Goal: Task Accomplishment & Management: Complete application form

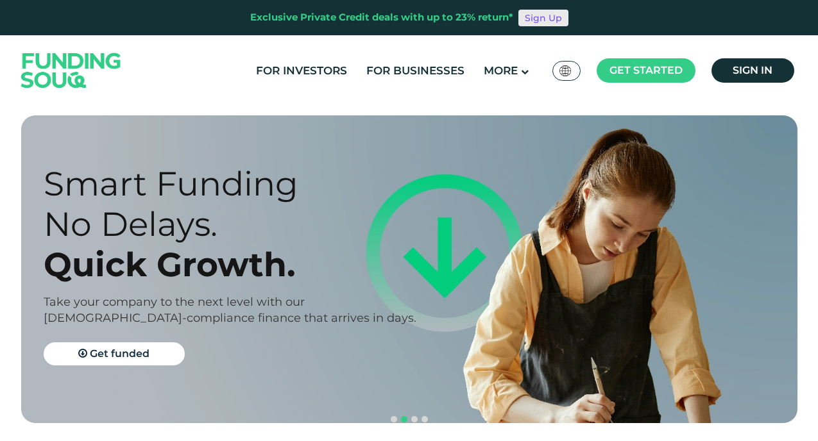
click at [543, 15] on link "Sign Up" at bounding box center [543, 18] width 50 height 17
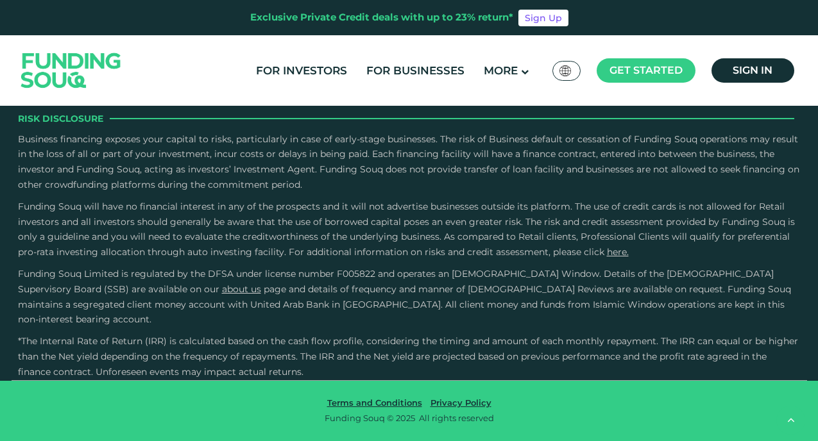
scroll to position [1931, 0]
type tc-range-slider "4"
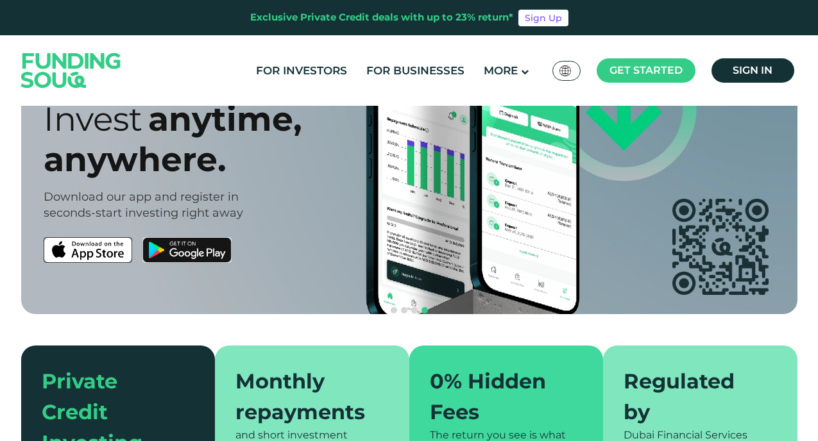
scroll to position [0, 0]
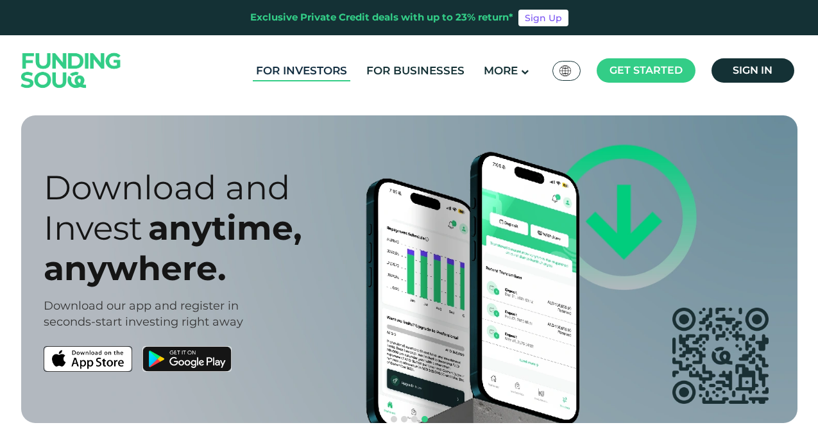
click at [310, 72] on link "For Investors" at bounding box center [301, 70] width 97 height 21
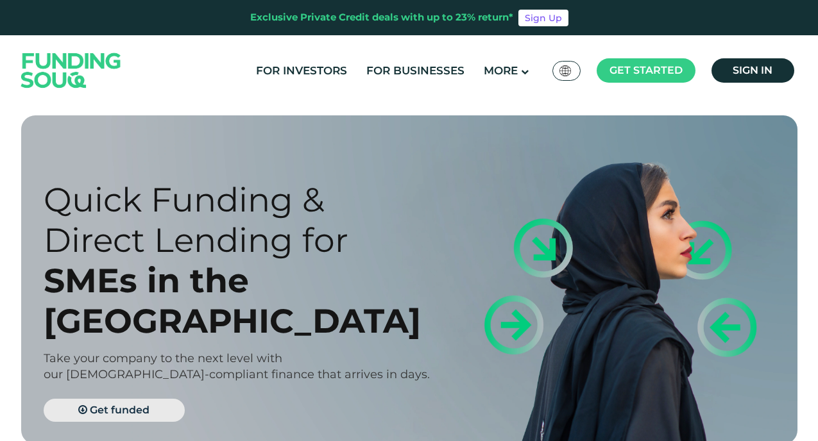
click at [118, 404] on span "Get funded" at bounding box center [120, 410] width 60 height 12
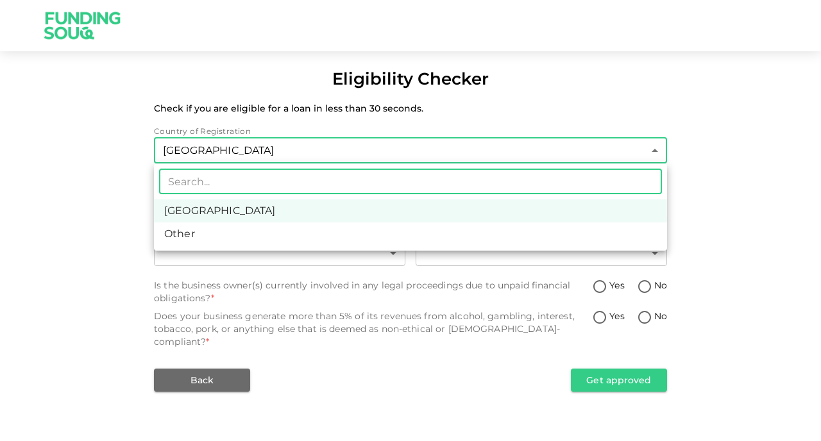
click at [273, 153] on body "Eligibility Checker Check if you are eligible for a loan in less than 30 second…" at bounding box center [410, 220] width 821 height 441
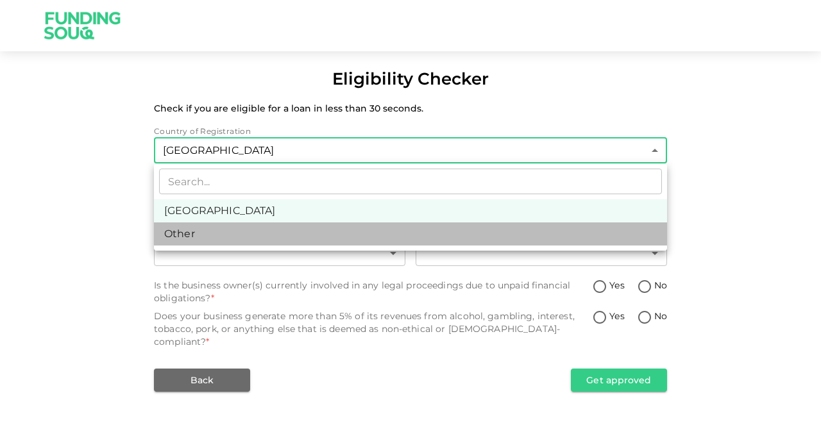
click at [236, 238] on li "Other" at bounding box center [410, 234] width 513 height 23
type input "3"
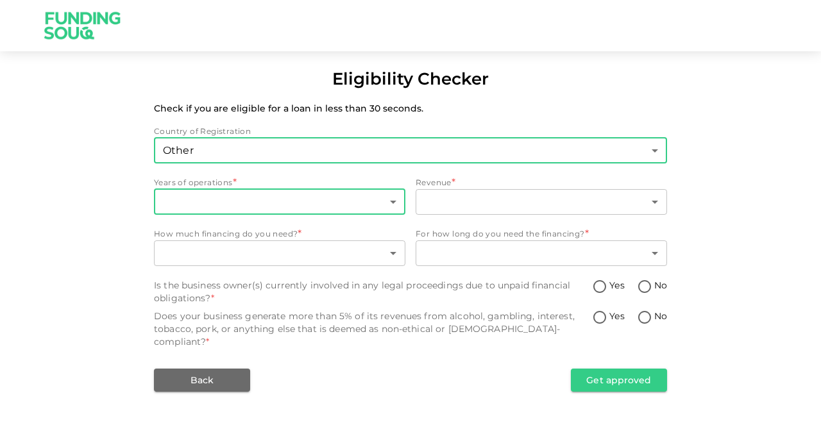
click at [245, 198] on body "Eligibility Checker Check if you are eligible for a loan in less than 30 second…" at bounding box center [410, 220] width 821 height 441
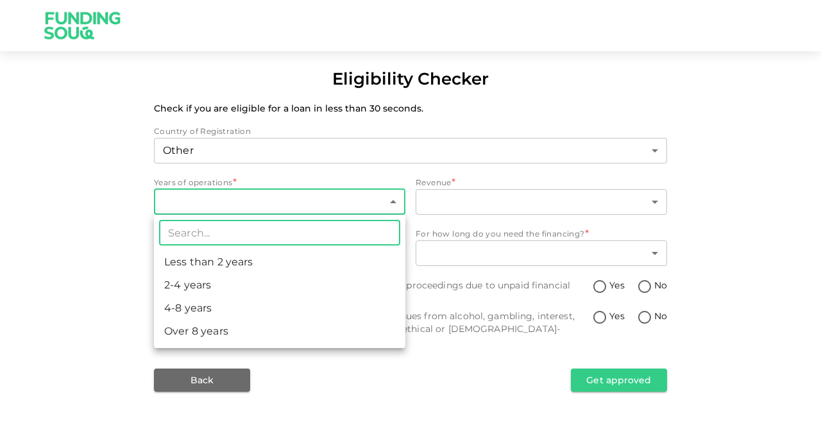
click at [227, 285] on li "2-4 years" at bounding box center [279, 285] width 251 height 23
type input "2"
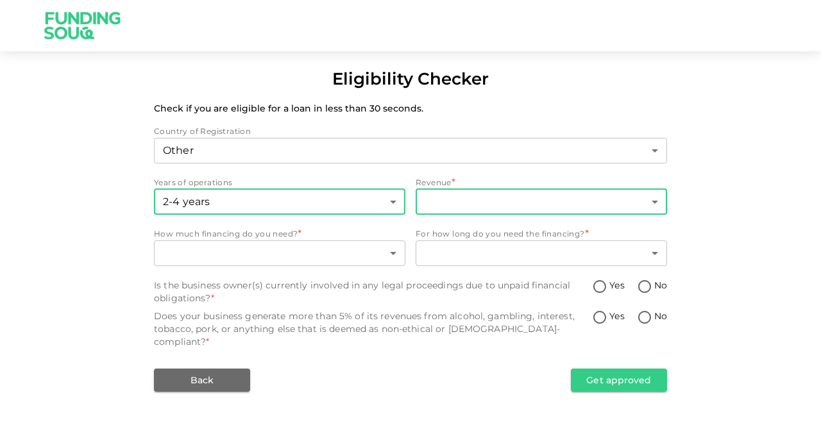
click at [443, 201] on body "Eligibility Checker Check if you are eligible for a loan in less than 30 second…" at bounding box center [410, 220] width 821 height 441
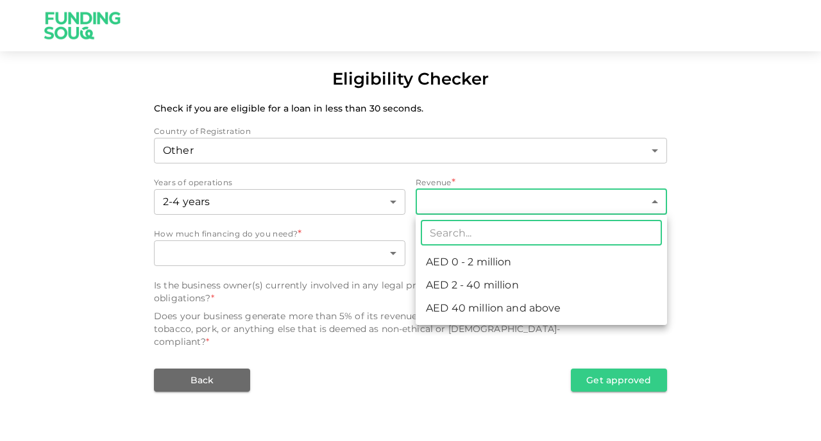
click at [444, 268] on li "AED 0 - 2 million" at bounding box center [541, 262] width 251 height 23
type input "1"
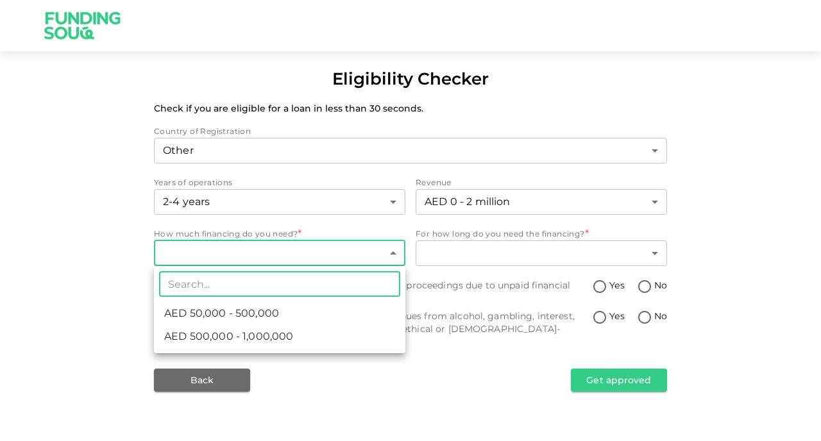
click at [353, 255] on body "Eligibility Checker Check if you are eligible for a loan in less than 30 second…" at bounding box center [410, 220] width 821 height 441
click at [335, 314] on li "AED 50,000 - 500,000" at bounding box center [279, 313] width 251 height 23
type input "1"
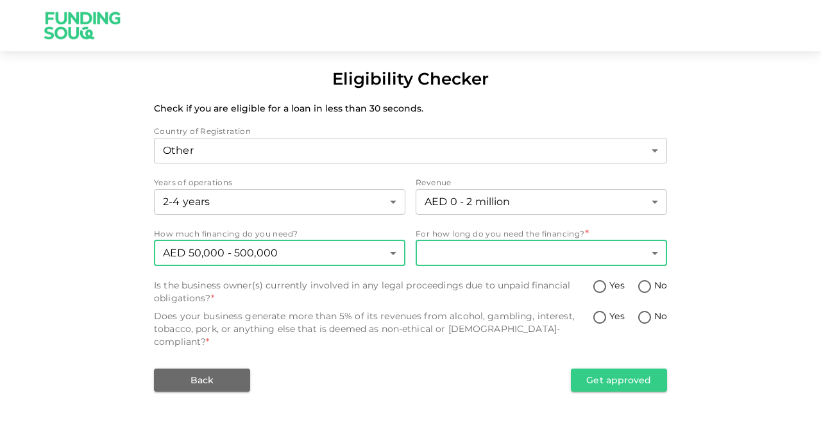
click at [486, 249] on body "Eligibility Checker Check if you are eligible for a loan in less than 30 second…" at bounding box center [410, 220] width 821 height 441
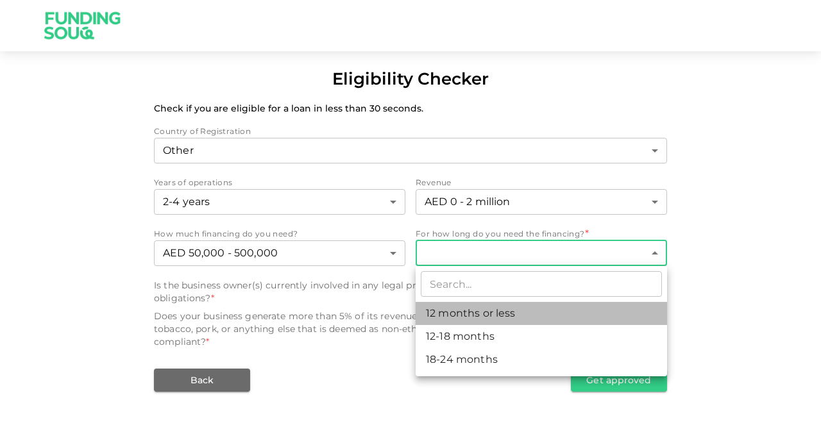
click at [474, 314] on li "12 months or less" at bounding box center [541, 313] width 251 height 23
type input "1"
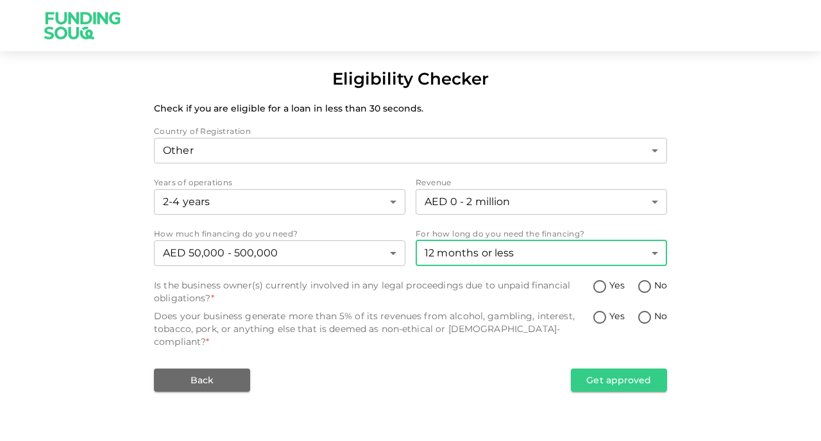
click at [645, 285] on input "No" at bounding box center [644, 287] width 19 height 17
radio input "true"
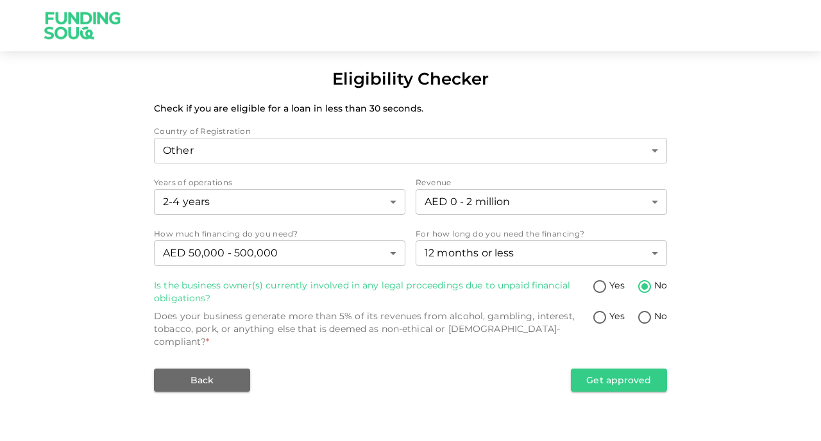
click at [641, 321] on input "No" at bounding box center [644, 318] width 19 height 17
radio input "true"
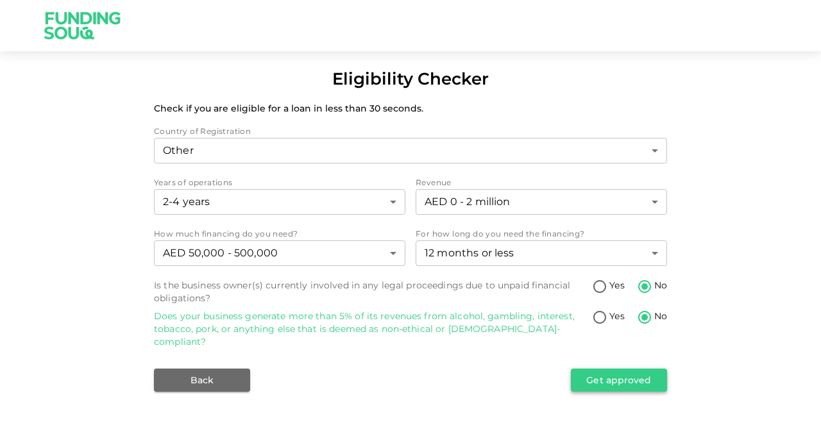
click at [621, 369] on button "Get approved" at bounding box center [619, 380] width 96 height 23
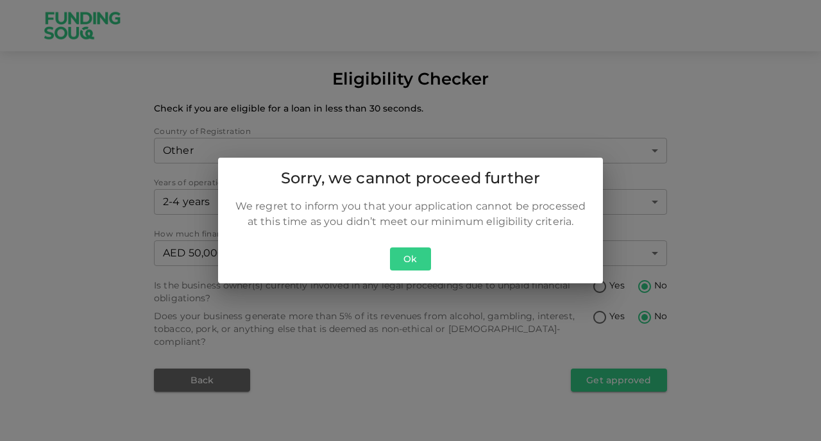
click at [425, 263] on button "Ok" at bounding box center [410, 260] width 41 height 24
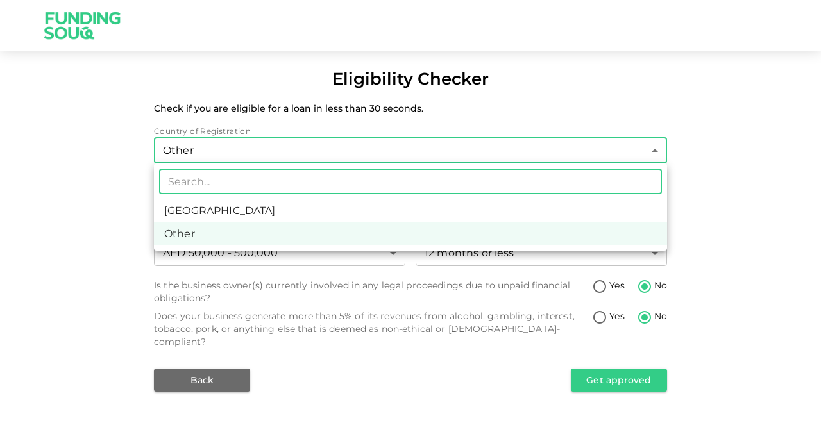
click at [417, 156] on body "Eligibility Checker Check if you are eligible for a loan in less than 30 second…" at bounding box center [410, 220] width 821 height 441
click at [410, 204] on li "United Arab Emirates" at bounding box center [410, 210] width 513 height 23
type input "1"
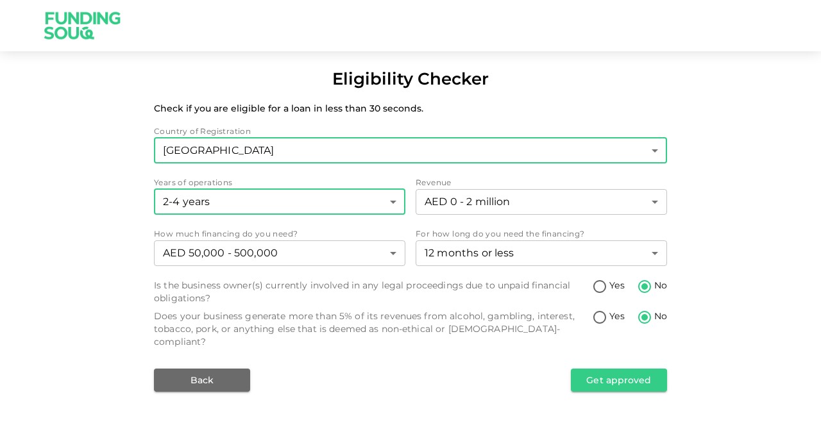
click at [361, 205] on body "Eligibility Checker Check if you are eligible for a loan in less than 30 second…" at bounding box center [410, 220] width 821 height 441
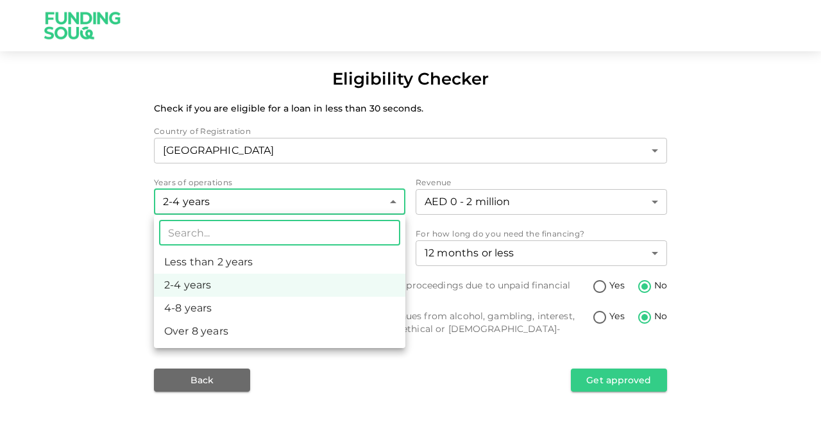
click at [337, 264] on li "Less than 2 years" at bounding box center [279, 262] width 251 height 23
type input "1"
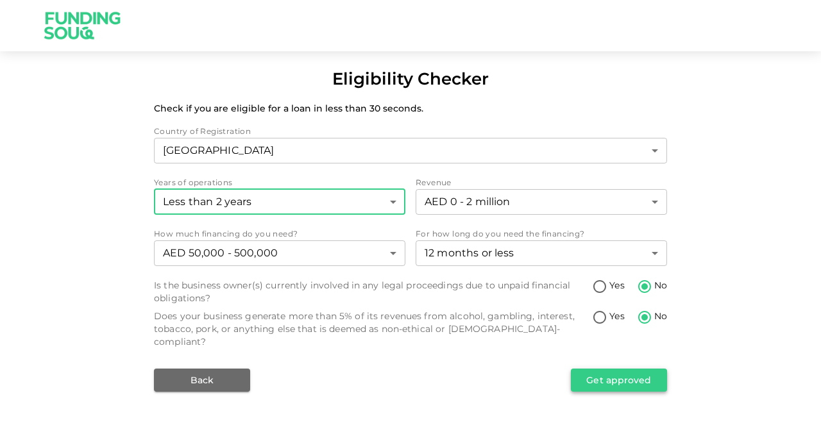
click at [597, 369] on button "Get approved" at bounding box center [619, 380] width 96 height 23
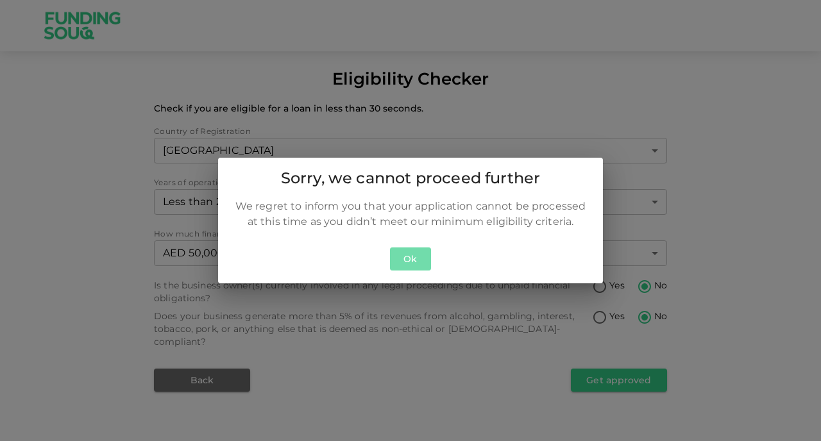
click at [411, 258] on button "Ok" at bounding box center [410, 260] width 41 height 24
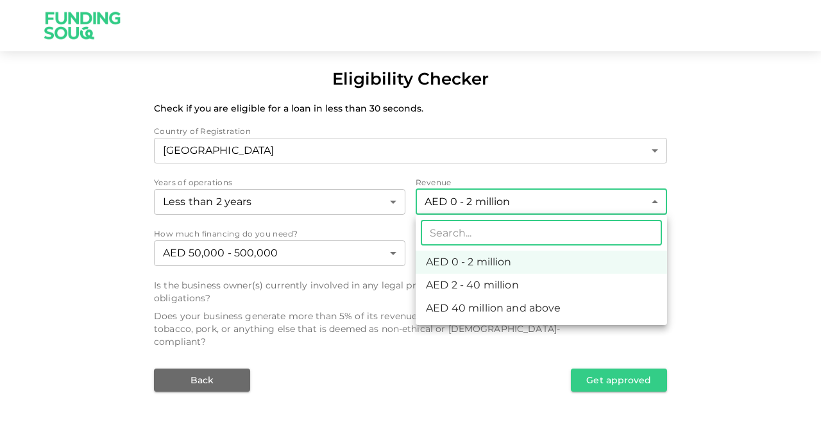
click at [537, 202] on body "Eligibility Checker Check if you are eligible for a loan in less than 30 second…" at bounding box center [410, 220] width 821 height 441
click at [519, 283] on li "AED 2 - 40 million" at bounding box center [541, 285] width 251 height 23
type input "2"
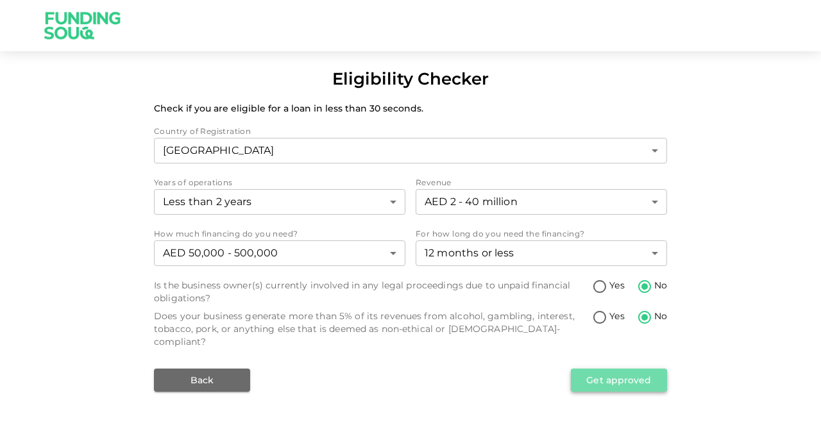
click at [586, 369] on button "Get approved" at bounding box center [619, 380] width 96 height 23
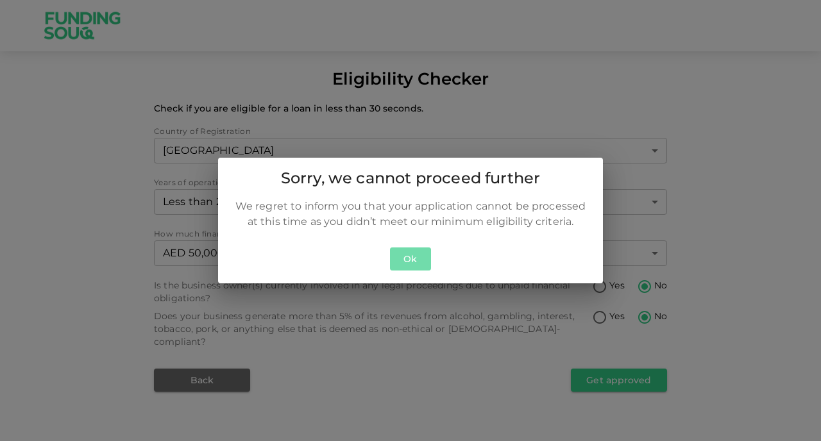
click at [403, 262] on button "Ok" at bounding box center [410, 260] width 41 height 24
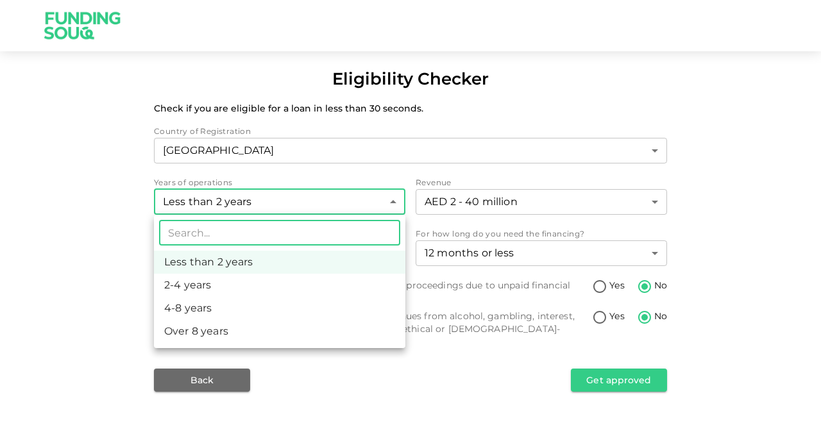
click at [351, 206] on body "Eligibility Checker Check if you are eligible for a loan in less than 30 second…" at bounding box center [410, 220] width 821 height 441
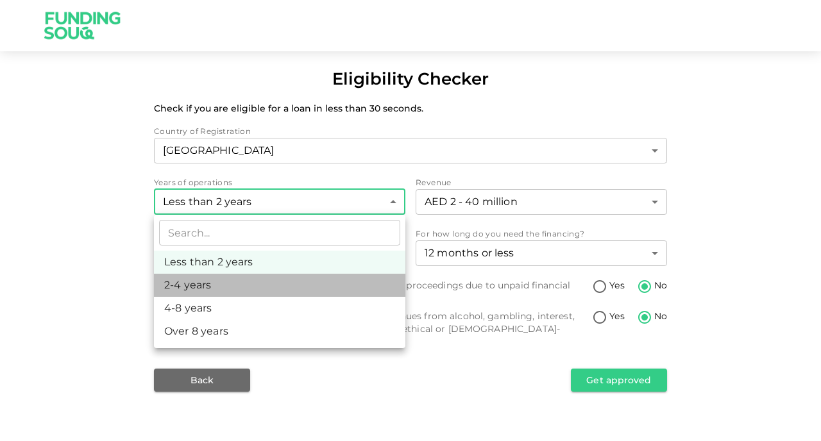
click at [343, 278] on li "2-4 years" at bounding box center [279, 285] width 251 height 23
type input "2"
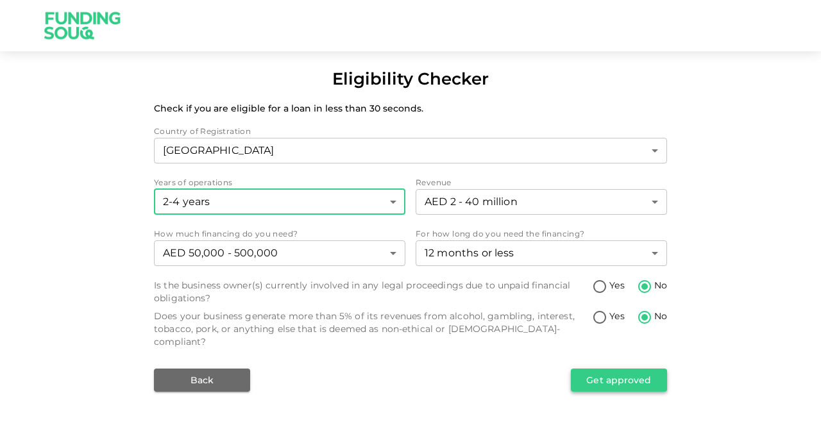
click at [634, 370] on button "Get approved" at bounding box center [619, 380] width 96 height 23
